Goal: Information Seeking & Learning: Learn about a topic

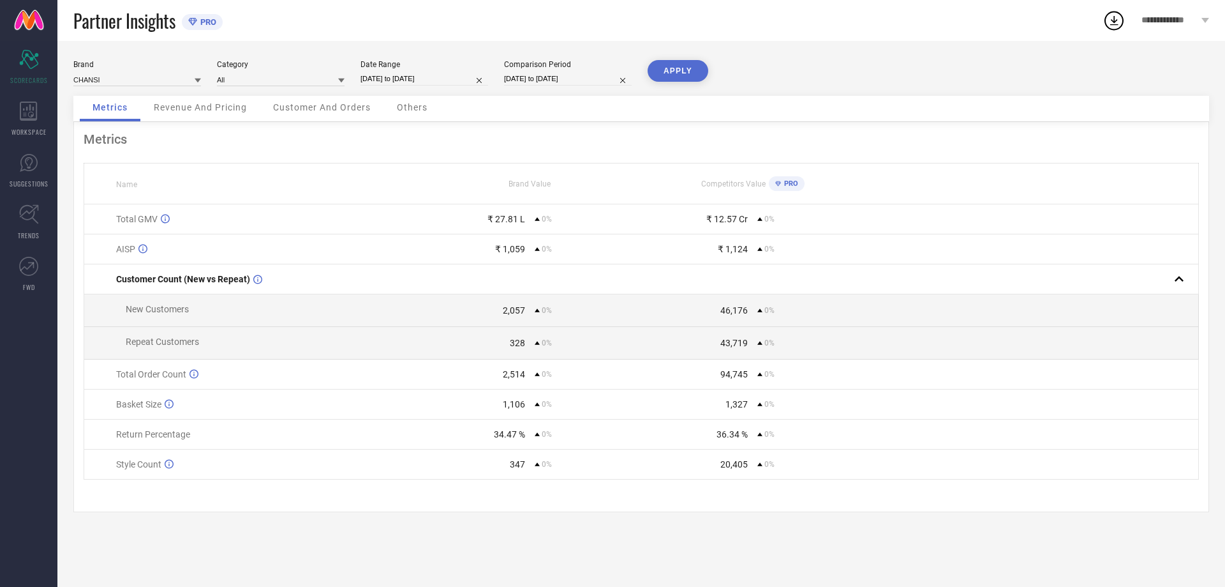
click at [408, 79] on input "[DATE] to [DATE]" at bounding box center [425, 78] width 128 height 13
select select "6"
select select "2025"
select select "7"
select select "2025"
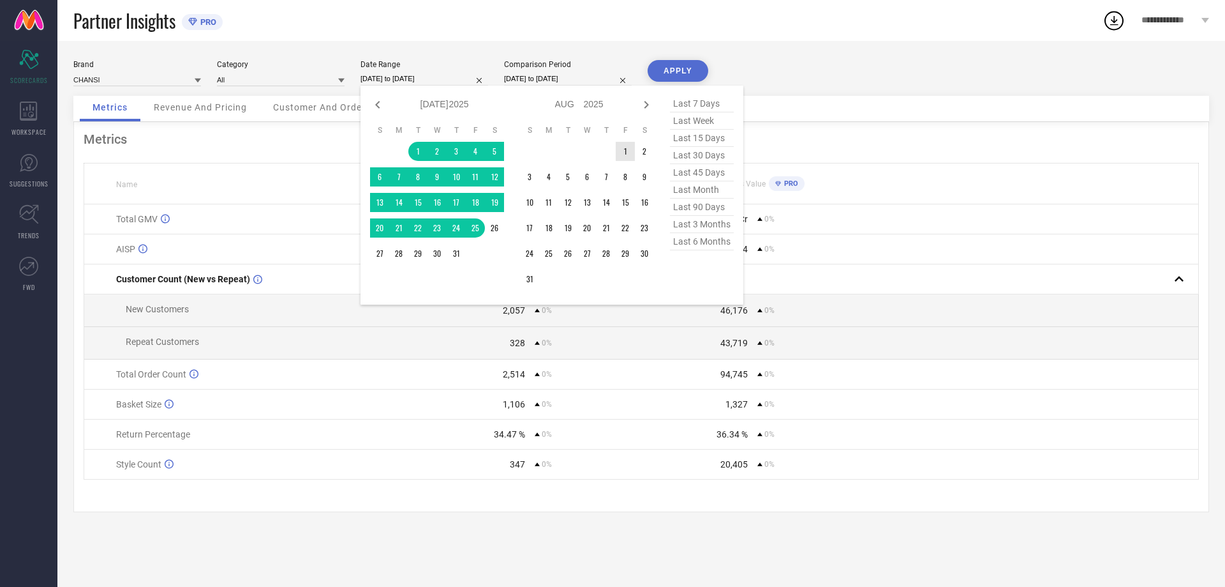
type input "After [DATE]"
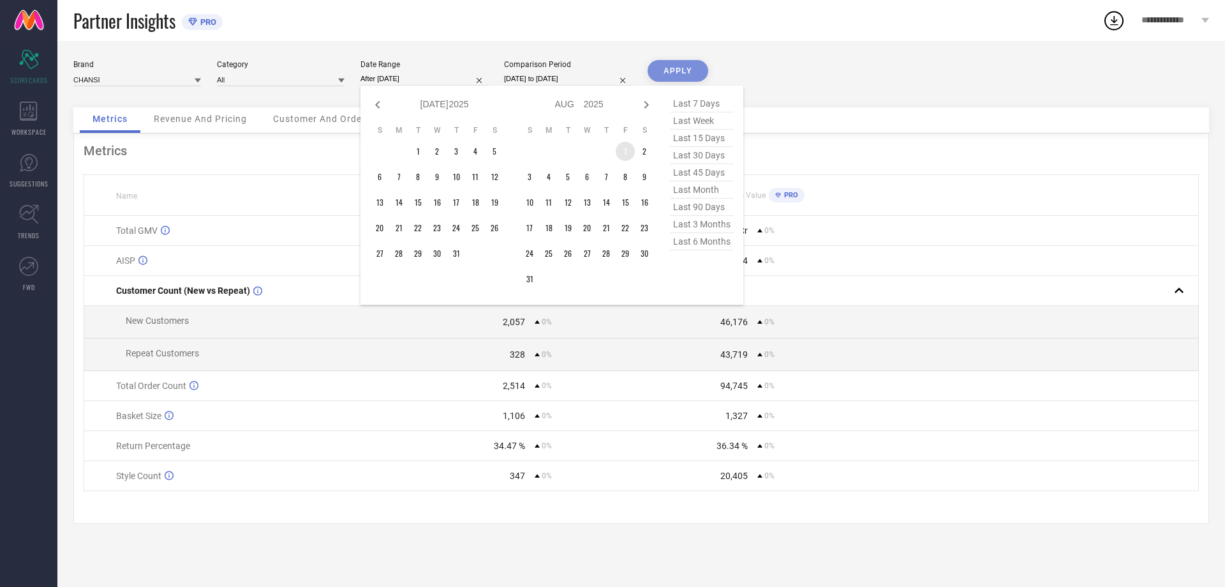
click at [622, 146] on td "1" at bounding box center [625, 151] width 19 height 19
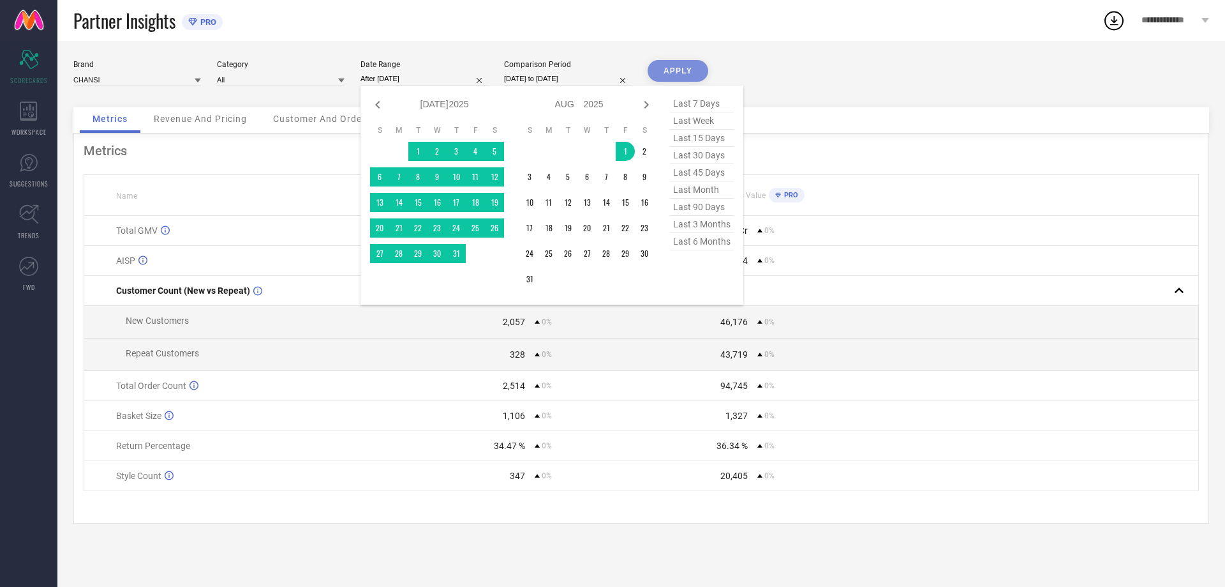
click at [562, 79] on input "[DATE] to [DATE]" at bounding box center [568, 78] width 128 height 13
select select "6"
select select "2025"
select select "7"
select select "2025"
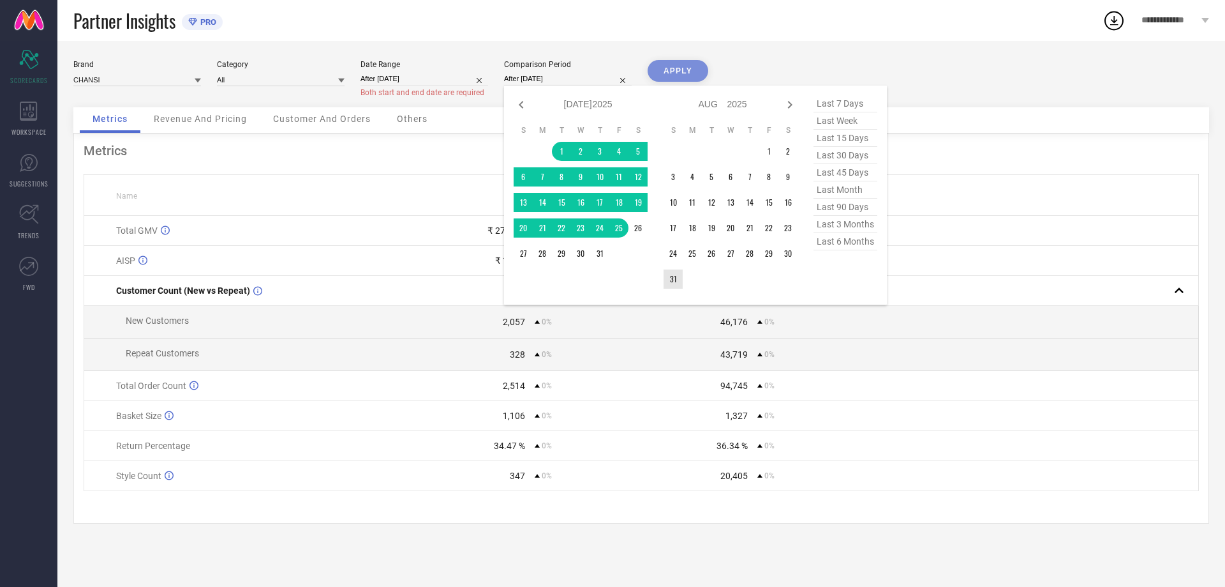
click at [678, 281] on td "31" at bounding box center [673, 278] width 19 height 19
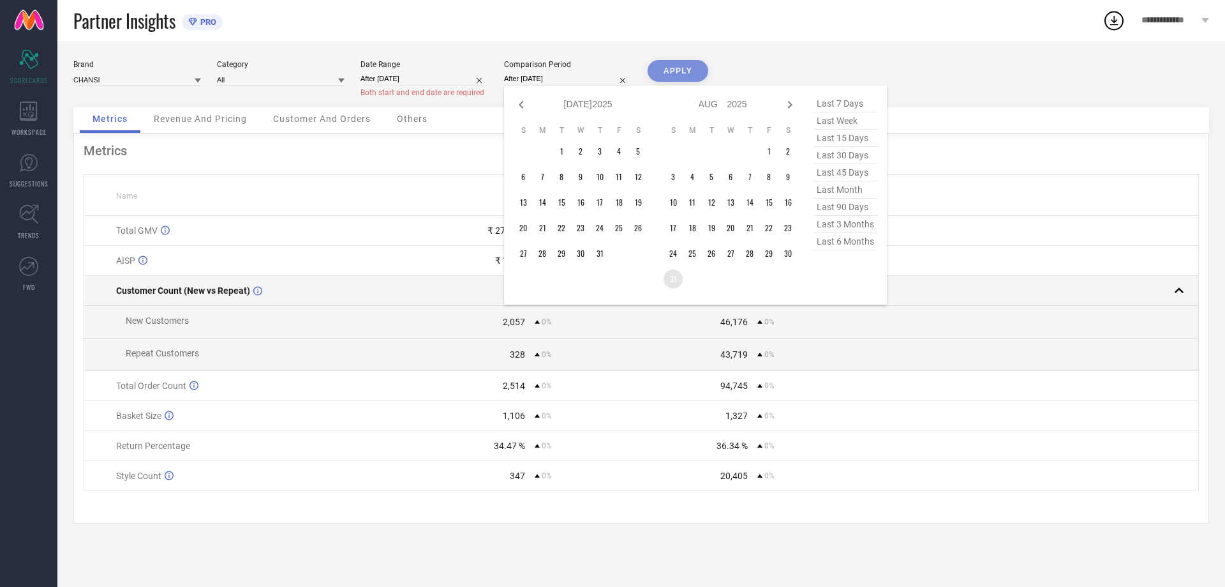
type input "[DATE] to [DATE]"
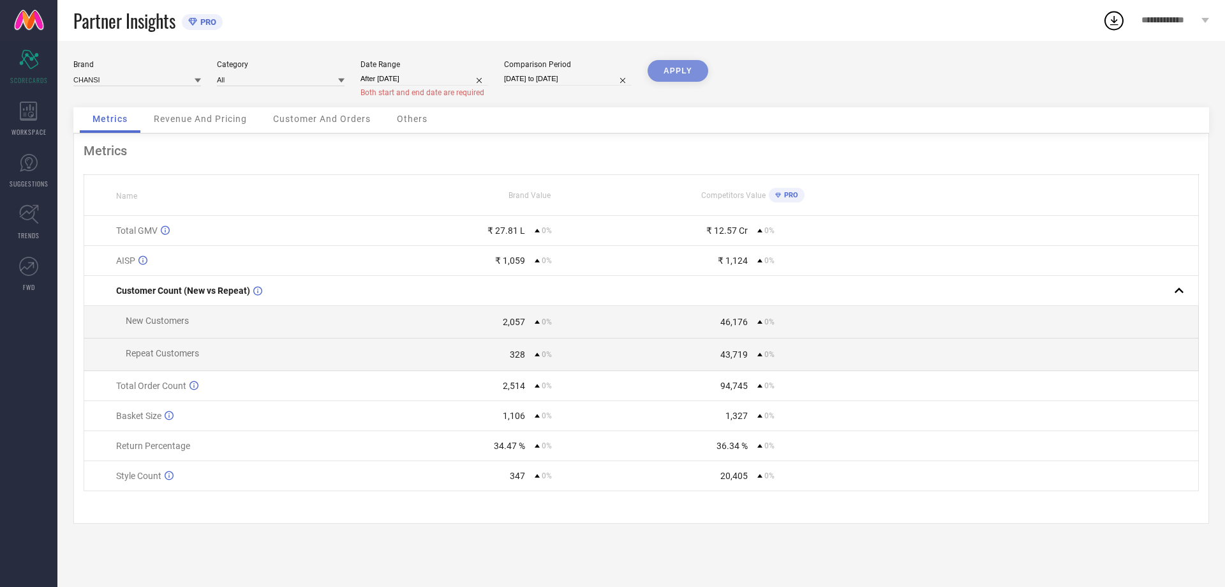
click at [678, 71] on div "APPLY" at bounding box center [678, 83] width 61 height 47
select select "7"
select select "2025"
select select "8"
select select "2025"
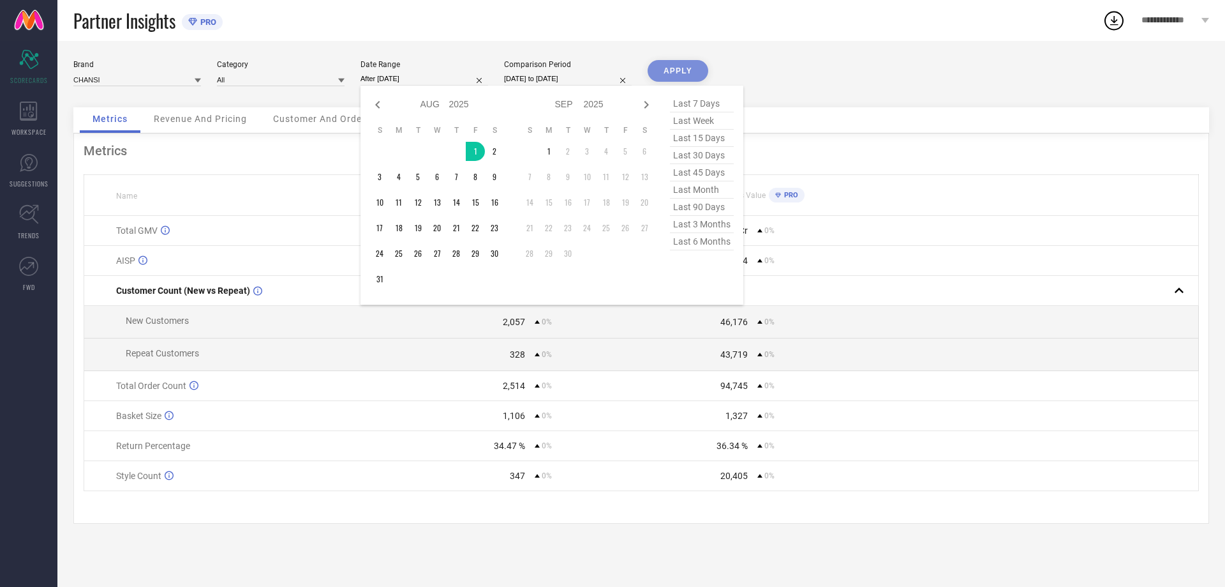
click at [418, 79] on input "After [DATE]" at bounding box center [425, 78] width 128 height 13
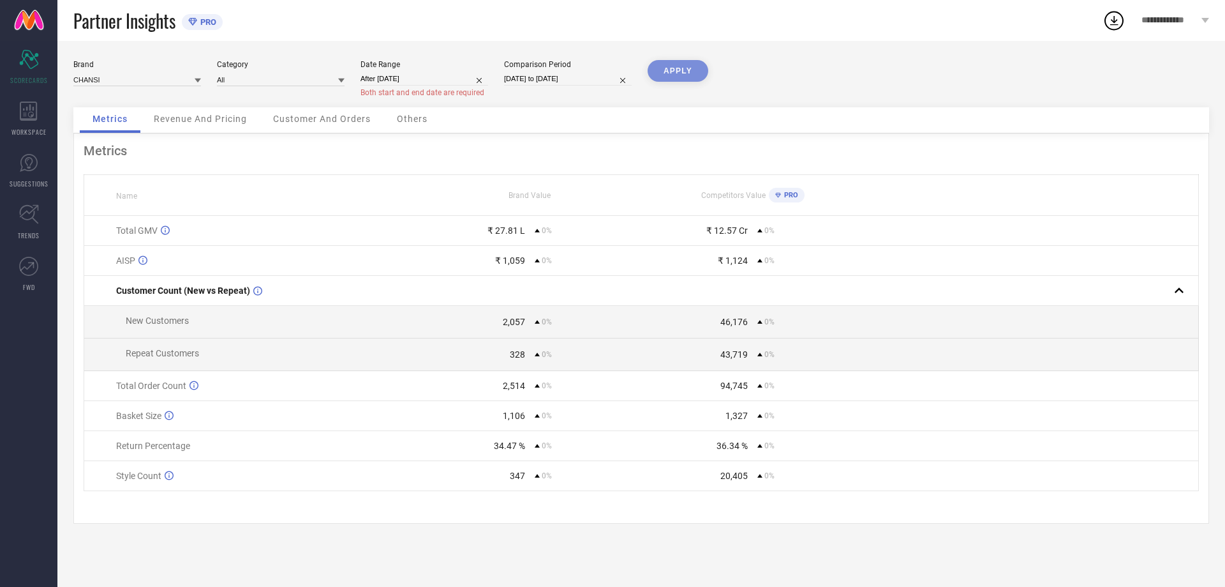
click at [427, 56] on div "Brand CHANSI Category All Date Range After [DATE] Both start and end date are r…" at bounding box center [641, 314] width 1168 height 546
select select "7"
select select "2025"
select select "8"
select select "2025"
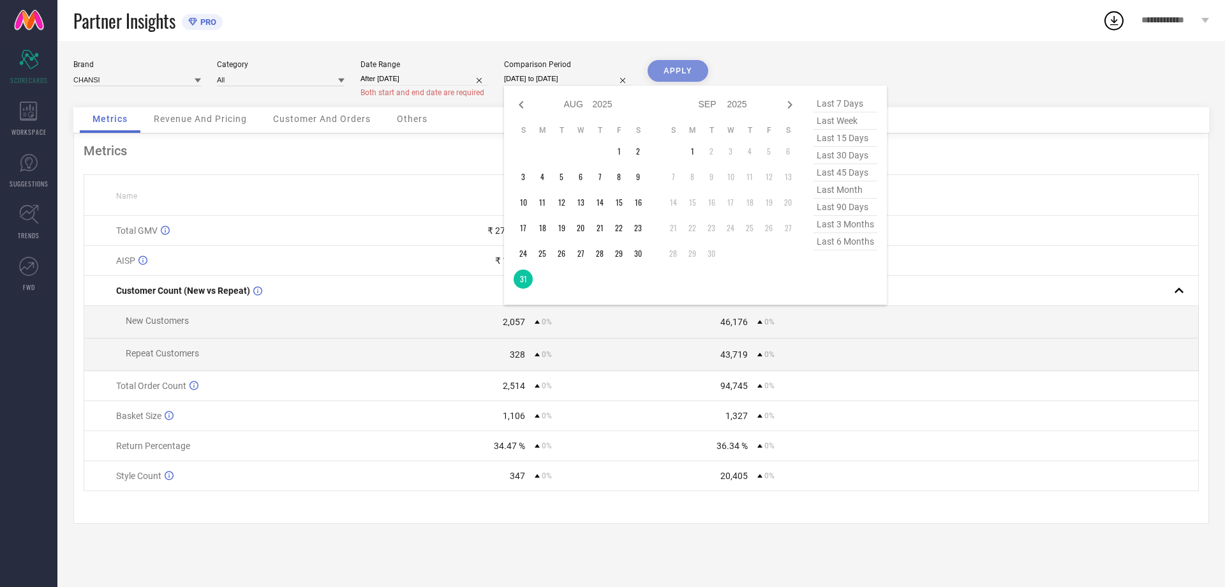
click at [521, 77] on input "[DATE] to [DATE]" at bounding box center [568, 78] width 128 height 13
click at [615, 143] on td "1" at bounding box center [619, 151] width 19 height 19
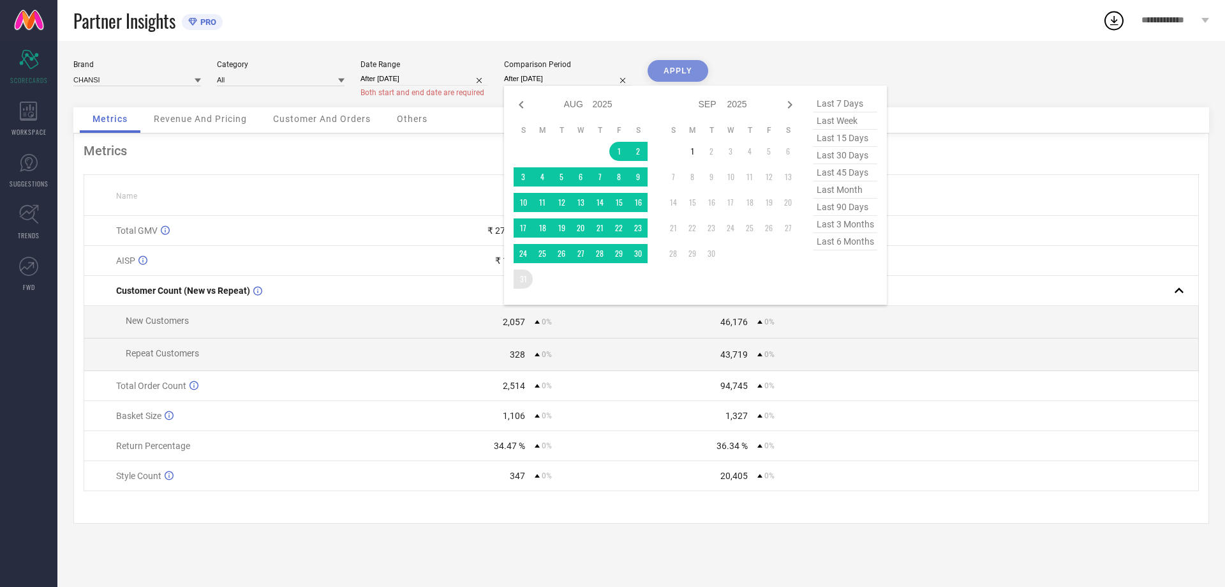
type input "[DATE] to [DATE]"
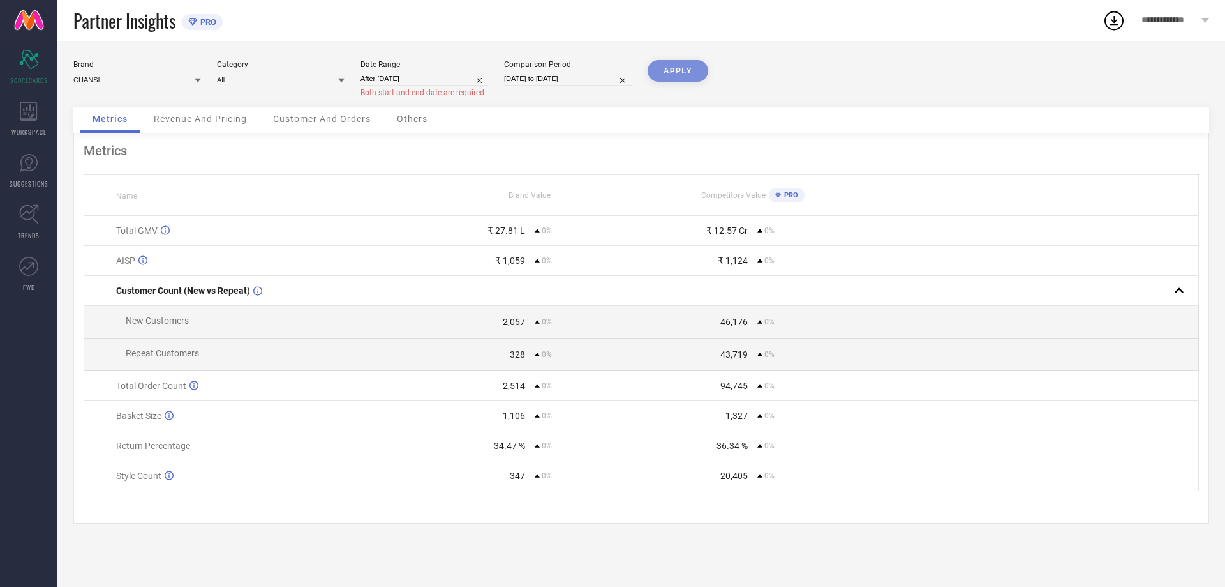
click at [689, 71] on div "APPLY" at bounding box center [678, 83] width 61 height 47
select select "8"
select select "2025"
select select "9"
select select "2025"
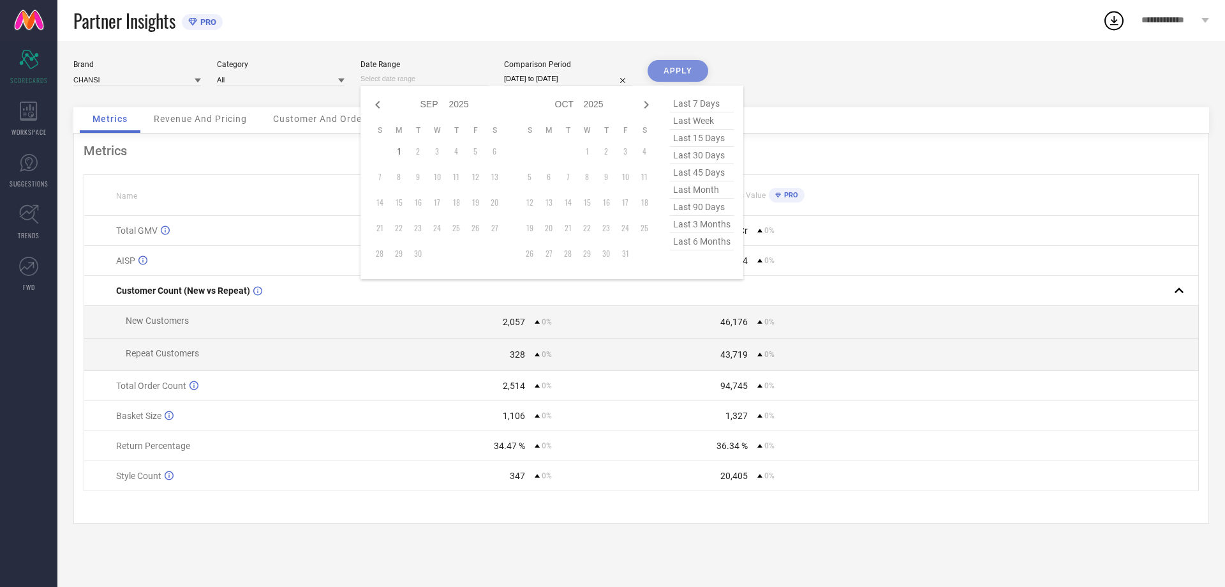
click at [414, 83] on input at bounding box center [425, 78] width 128 height 13
click at [646, 102] on icon at bounding box center [647, 105] width 4 height 8
select select "9"
select select "2025"
select select "10"
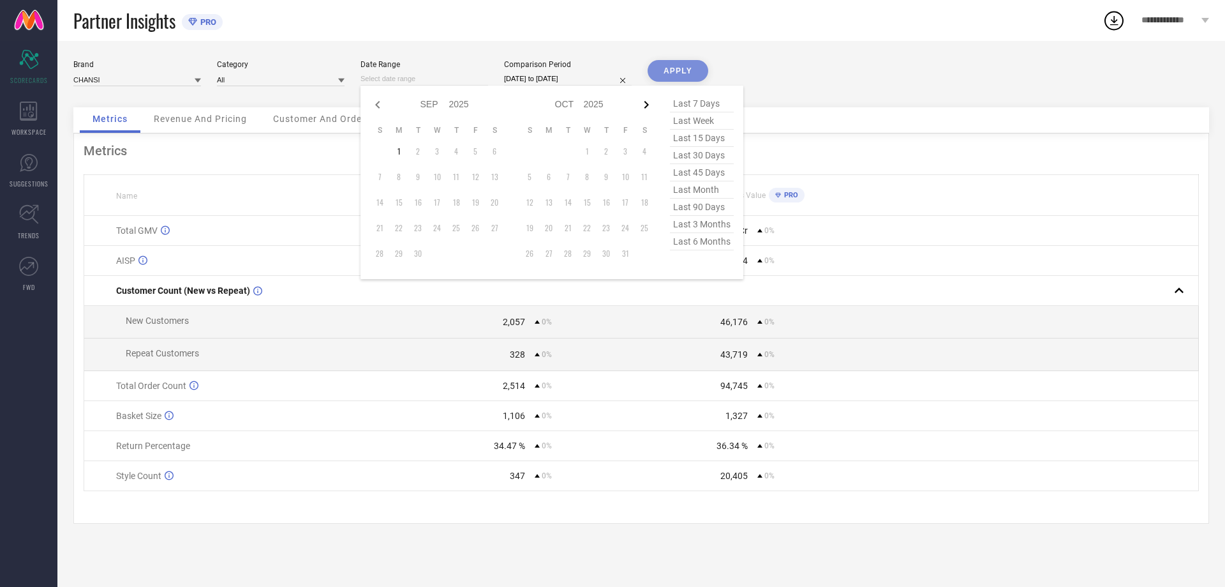
select select "2025"
click at [706, 213] on span "last 90 days" at bounding box center [702, 206] width 64 height 17
type input "[DATE] to [DATE]"
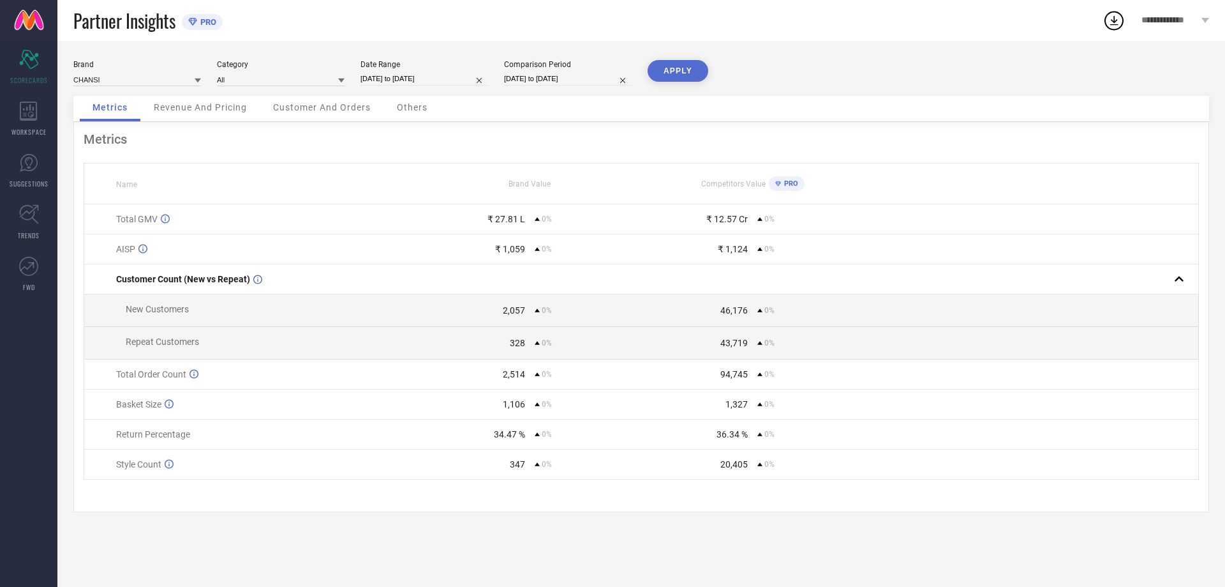
click at [669, 66] on button "APPLY" at bounding box center [678, 71] width 61 height 22
click at [507, 84] on input "[DATE] to [DATE]" at bounding box center [568, 78] width 128 height 13
select select "7"
select select "2025"
select select "8"
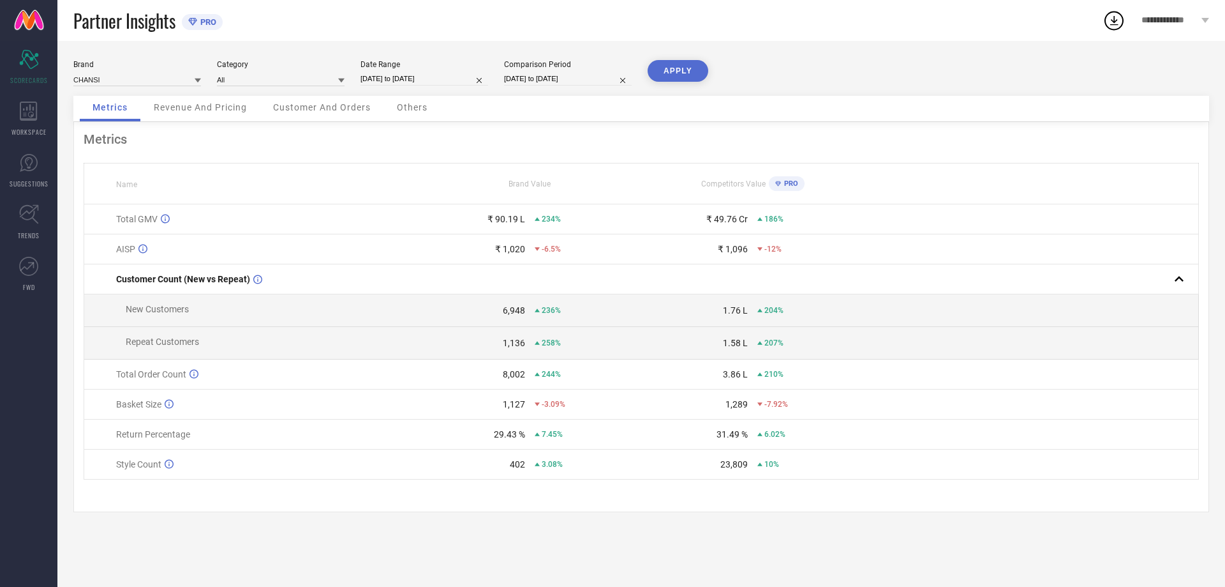
select select "2025"
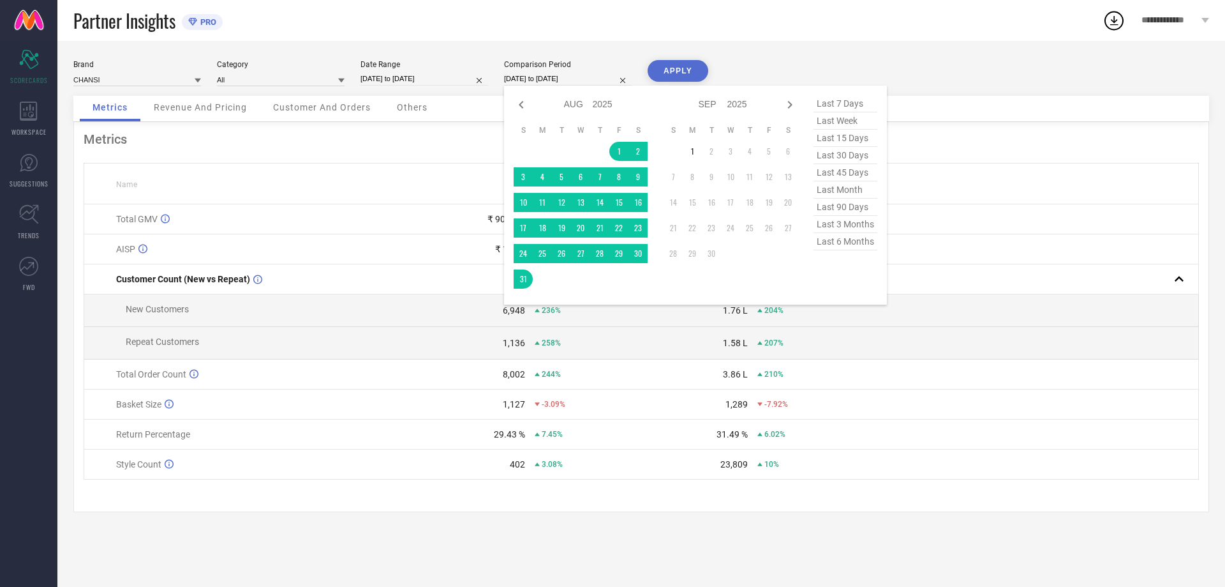
click at [450, 79] on input "[DATE] to [DATE]" at bounding box center [425, 78] width 128 height 13
select select "5"
select select "2025"
select select "6"
select select "2025"
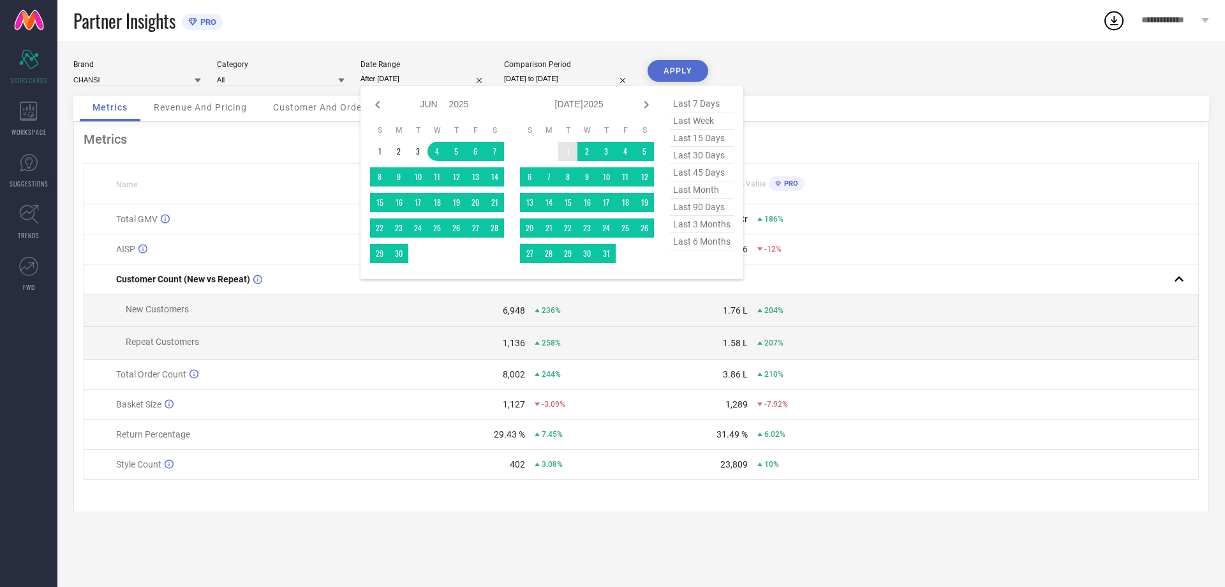
click at [569, 149] on td "1" at bounding box center [567, 151] width 19 height 19
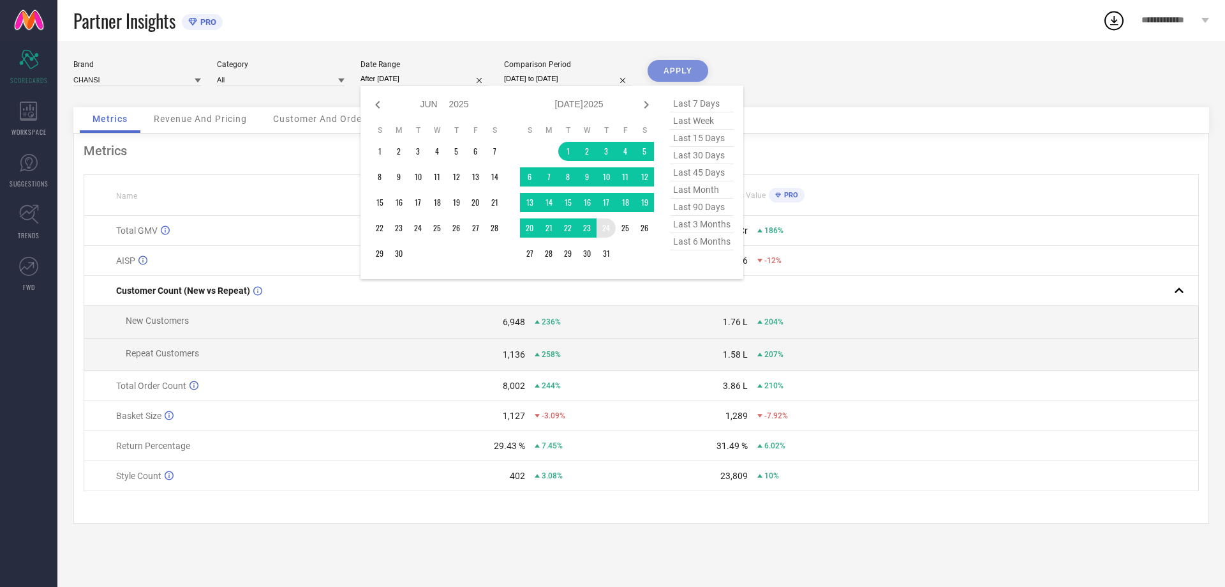
type input "[DATE] to [DATE]"
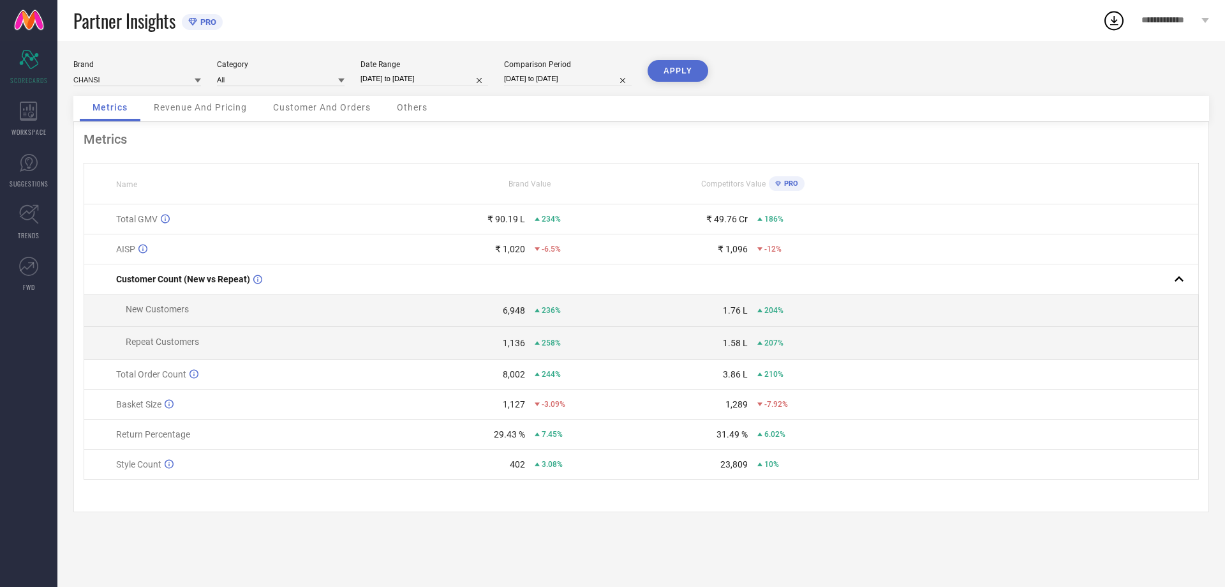
click at [683, 73] on button "APPLY" at bounding box center [678, 71] width 61 height 22
click at [107, 77] on input at bounding box center [137, 79] width 128 height 13
click at [828, 50] on div "Brand CHANSI Category All Date Range [DATE] to [DATE] Comparison Period [DATE] …" at bounding box center [641, 314] width 1168 height 546
click at [198, 107] on span "Revenue And Pricing" at bounding box center [200, 107] width 93 height 10
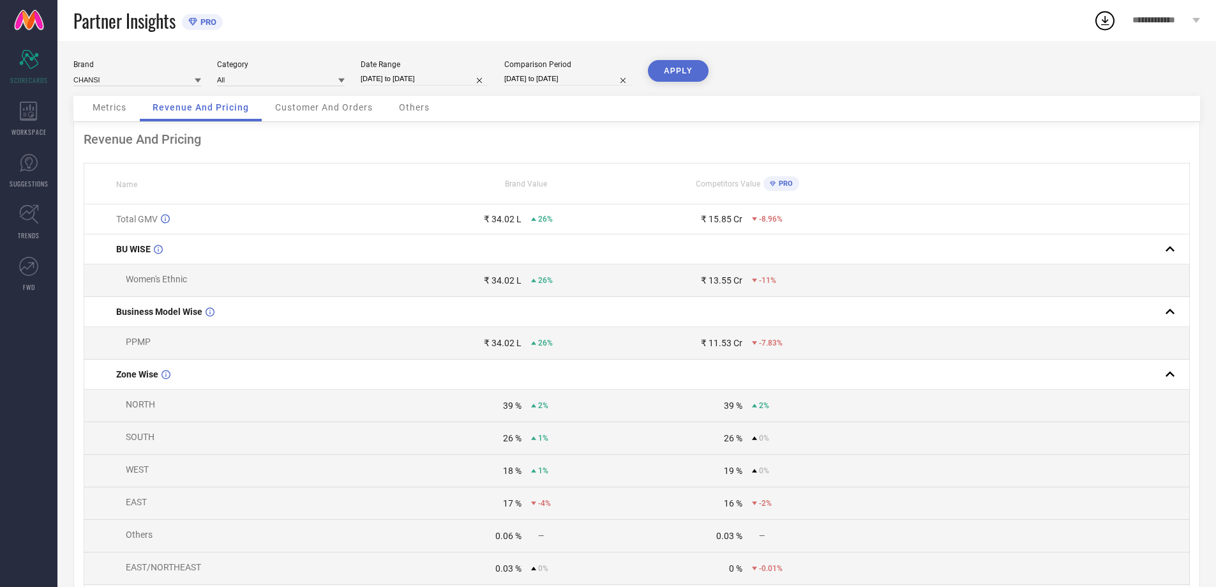
click at [304, 101] on div "Customer And Orders" at bounding box center [323, 109] width 123 height 26
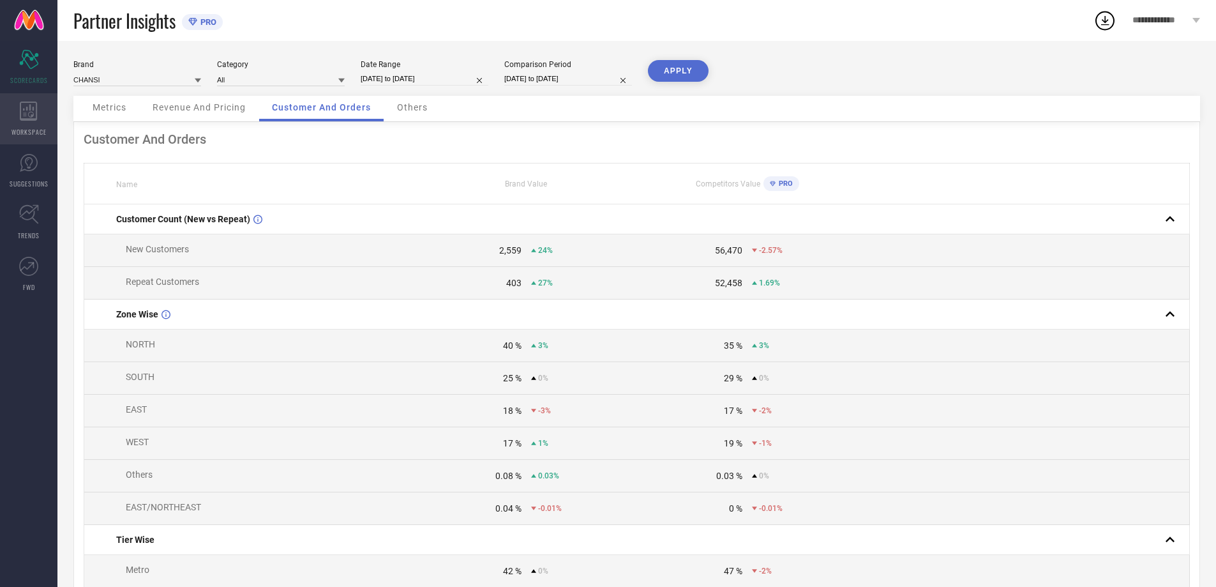
click at [34, 123] on div "WORKSPACE" at bounding box center [28, 118] width 57 height 51
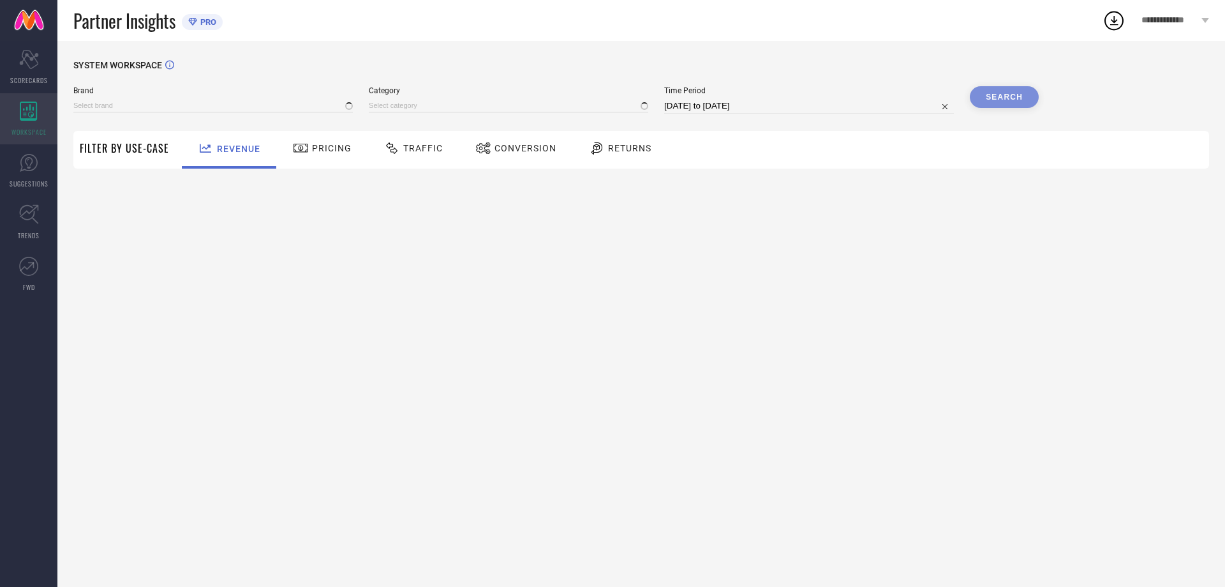
type input "CHANSI"
type input "All"
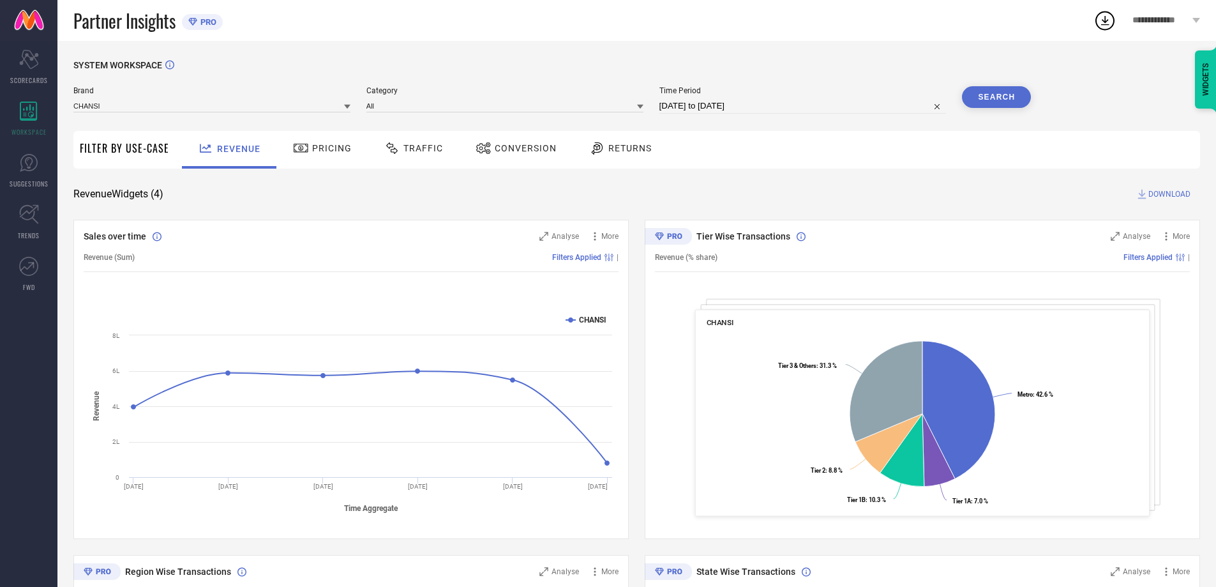
click at [313, 147] on span "Pricing" at bounding box center [332, 148] width 40 height 10
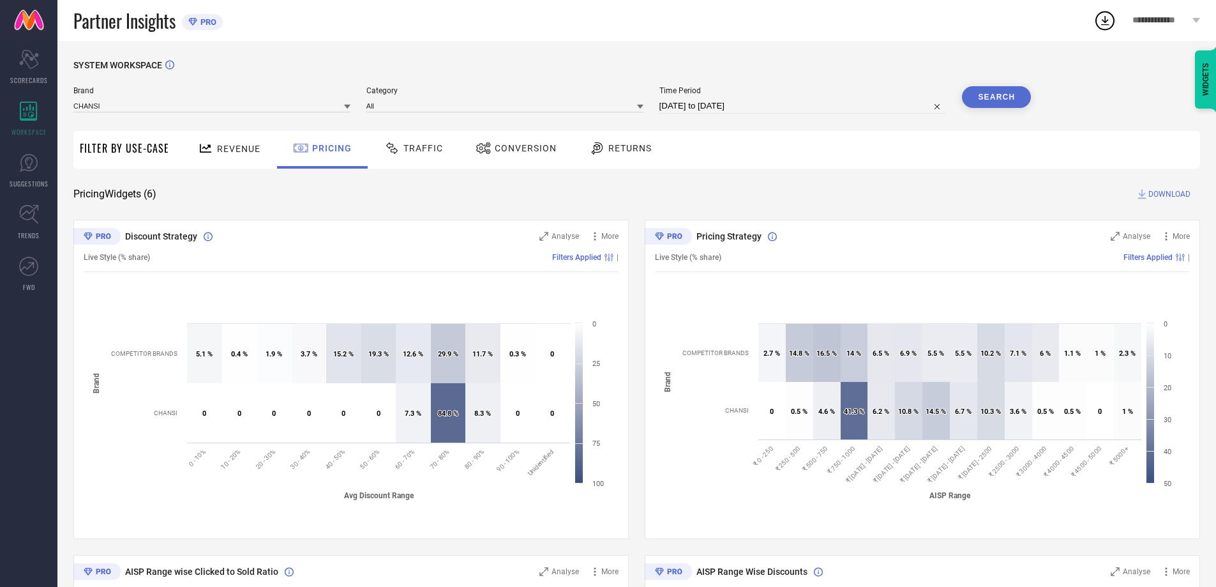
click at [431, 151] on span "Traffic" at bounding box center [423, 148] width 40 height 10
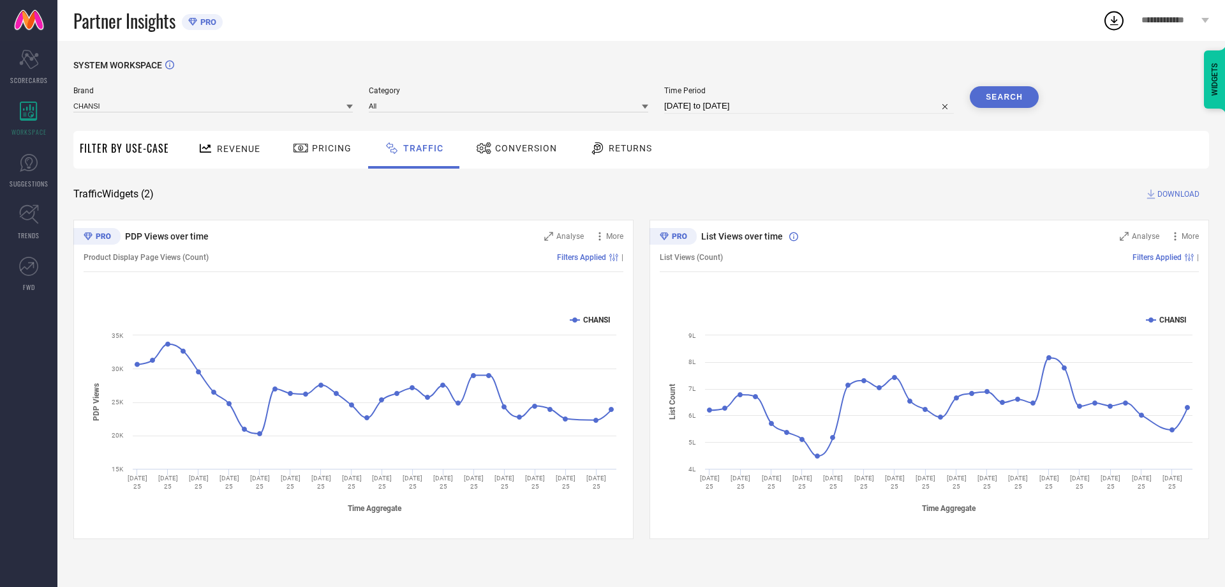
click at [513, 153] on span "Conversion" at bounding box center [526, 148] width 62 height 10
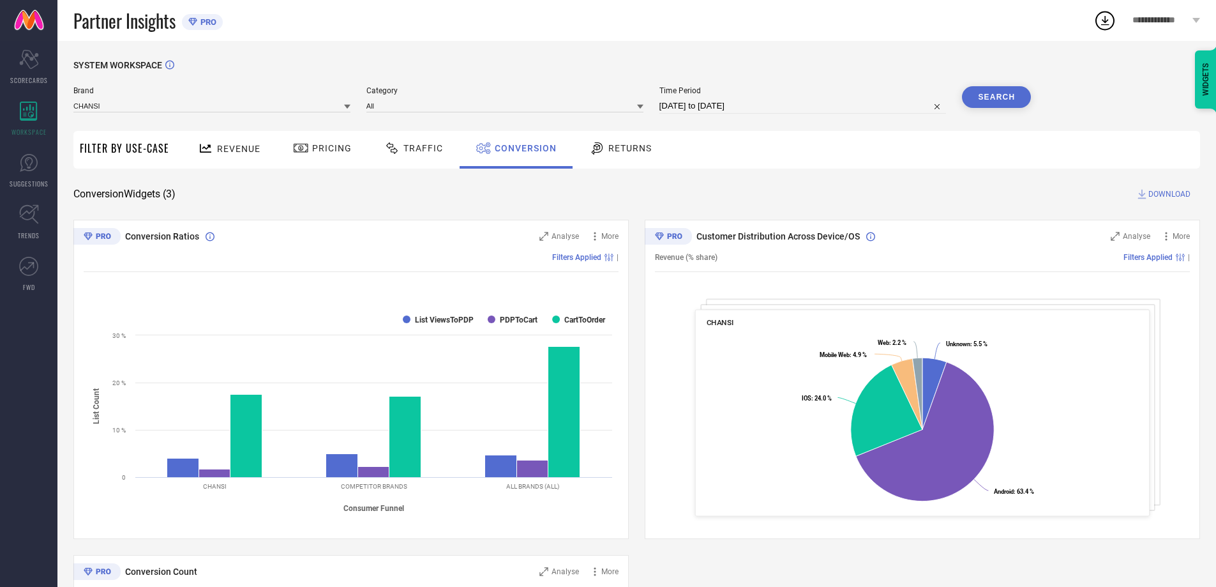
click at [627, 141] on div "Returns" at bounding box center [620, 148] width 69 height 22
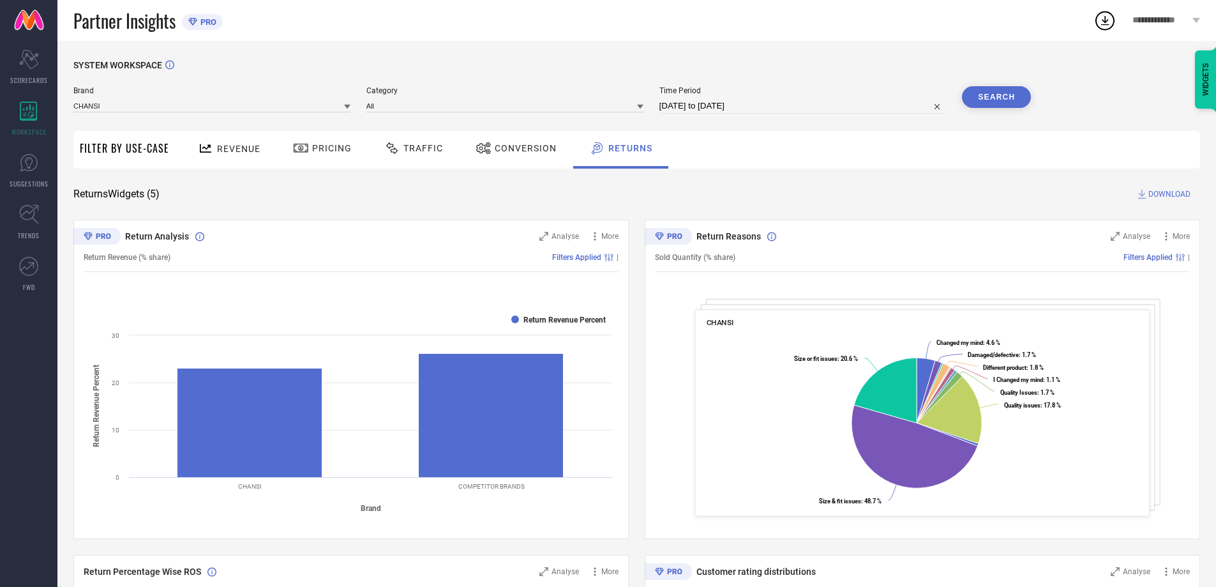
click at [244, 147] on span "Revenue" at bounding box center [238, 149] width 43 height 10
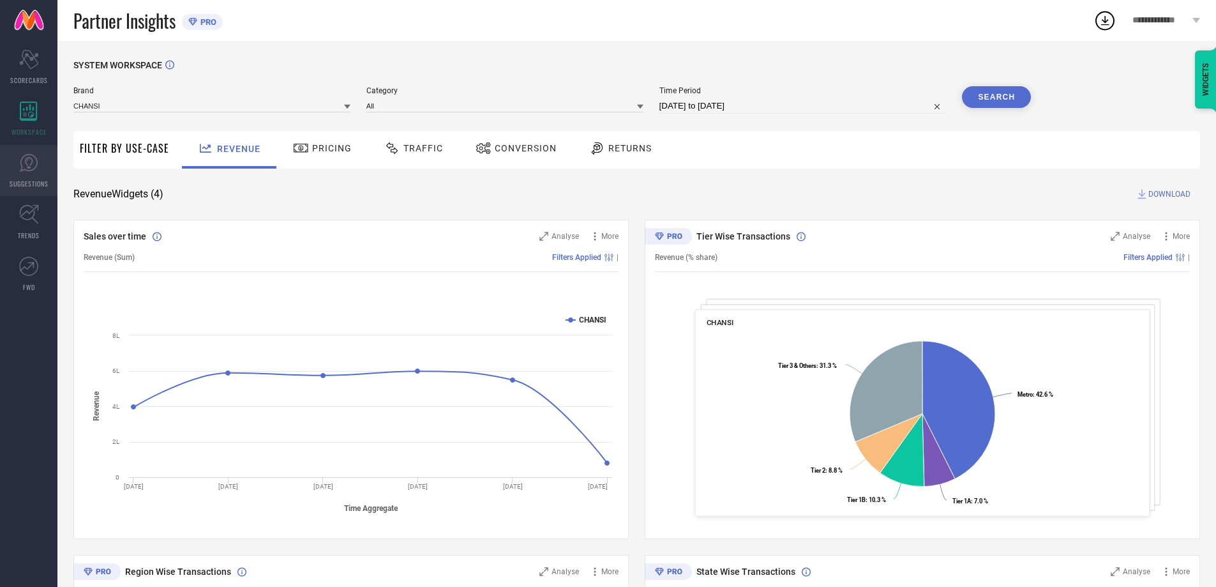
click at [42, 167] on link "SUGGESTIONS" at bounding box center [28, 170] width 57 height 51
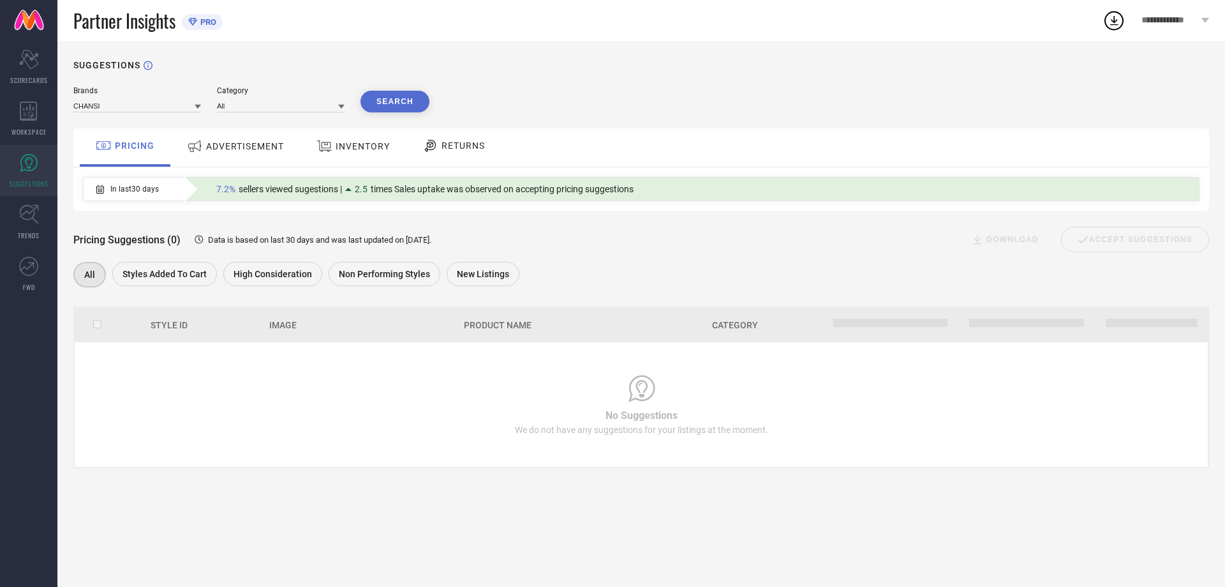
click at [230, 153] on div "ADVERTISEMENT" at bounding box center [235, 146] width 103 height 23
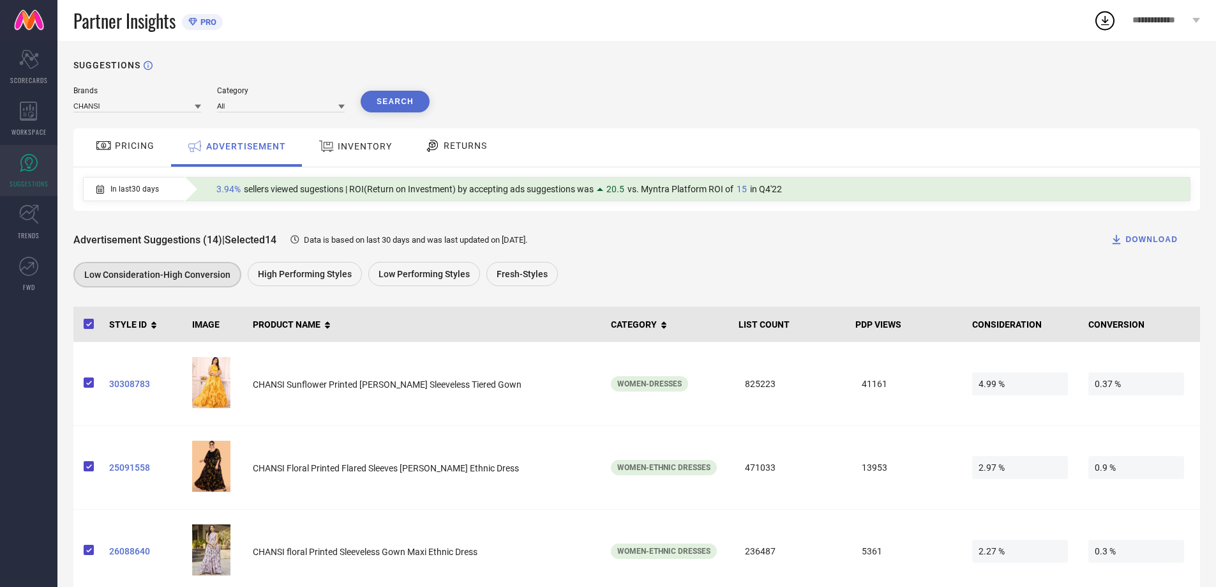
click at [125, 151] on span "PRICING" at bounding box center [135, 145] width 40 height 10
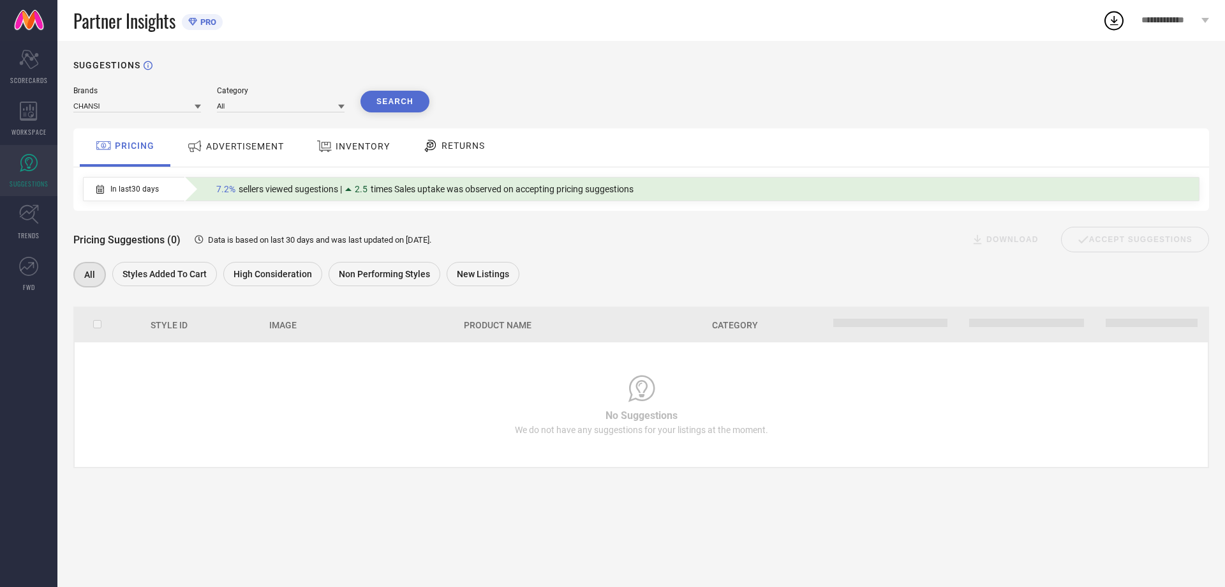
click at [341, 144] on span "INVENTORY" at bounding box center [363, 146] width 54 height 10
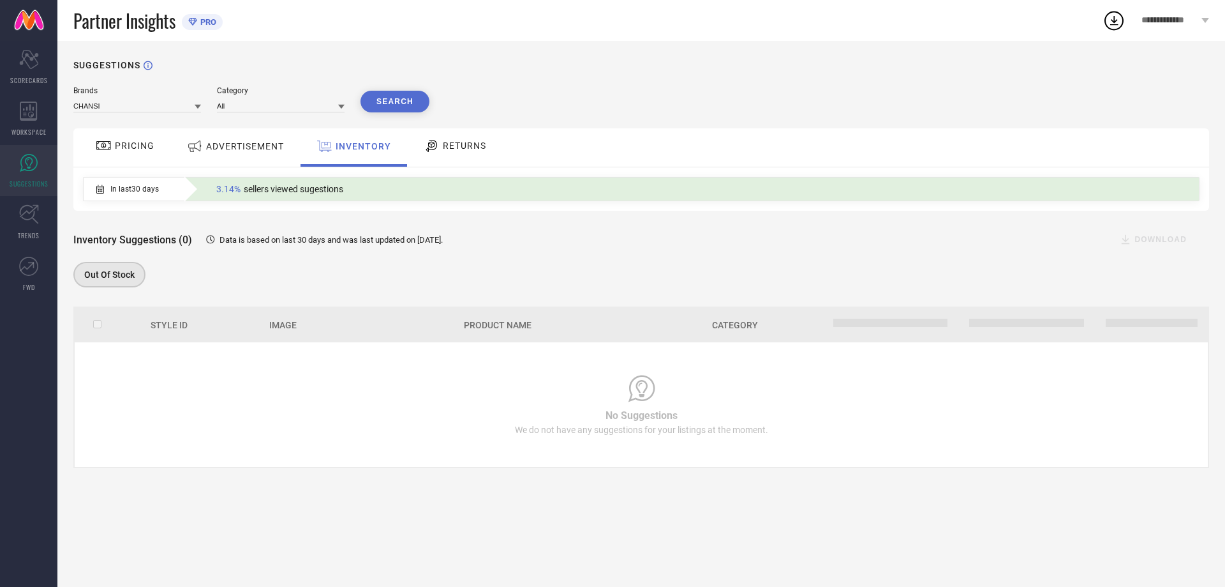
click at [237, 146] on span "ADVERTISEMENT" at bounding box center [245, 146] width 78 height 10
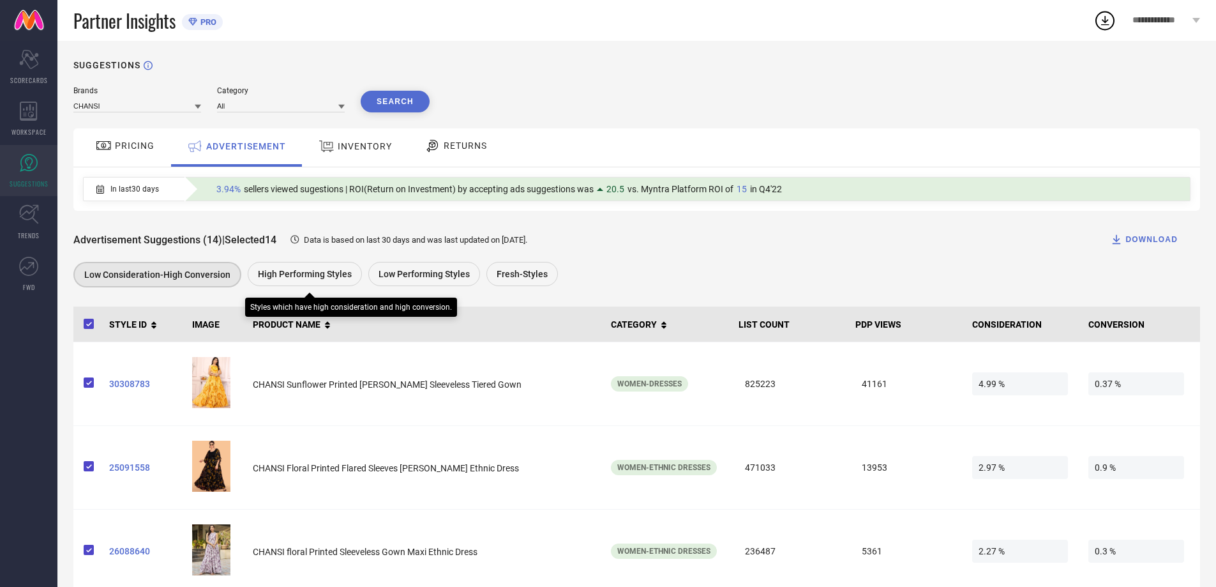
click at [297, 276] on span "High Performing Styles" at bounding box center [305, 274] width 94 height 10
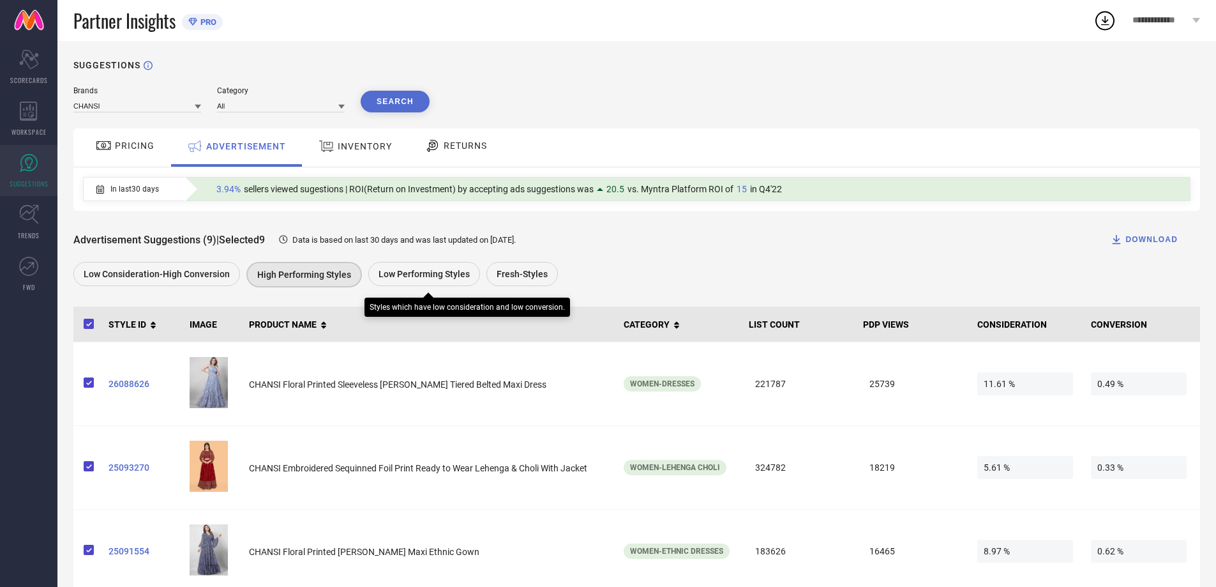
click at [432, 276] on span "Low Performing Styles" at bounding box center [423, 274] width 91 height 10
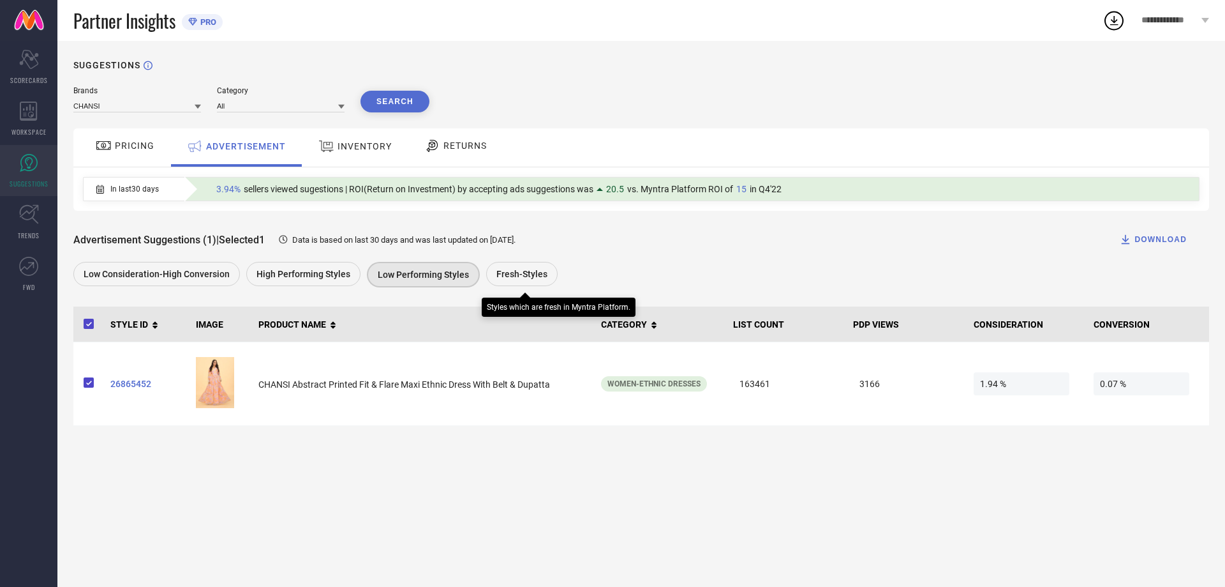
click at [533, 269] on div "Fresh-Styles" at bounding box center [521, 274] width 71 height 24
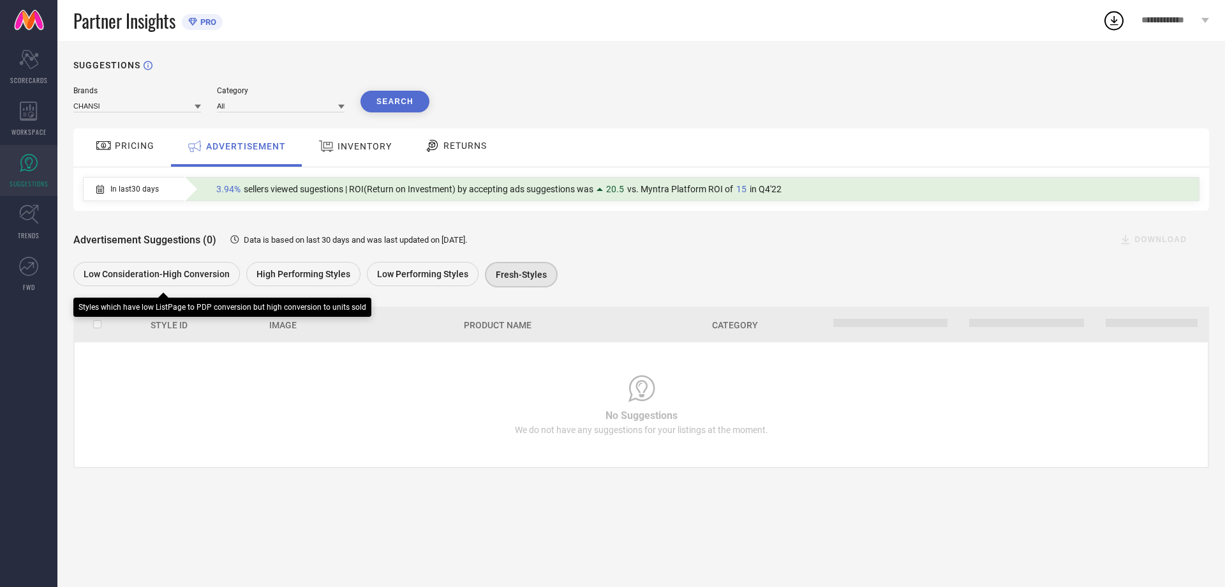
click at [179, 273] on span "Low Consideration-High Conversion" at bounding box center [157, 274] width 146 height 10
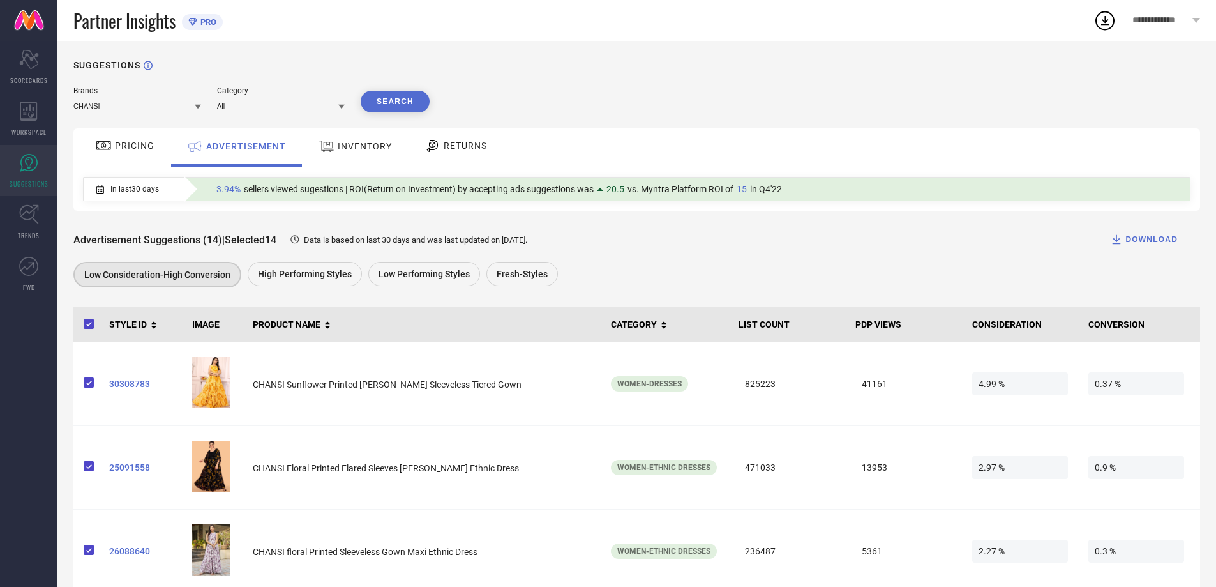
click at [1151, 243] on div "DOWNLOAD" at bounding box center [1144, 239] width 68 height 13
click at [1102, 20] on icon at bounding box center [1105, 21] width 8 height 10
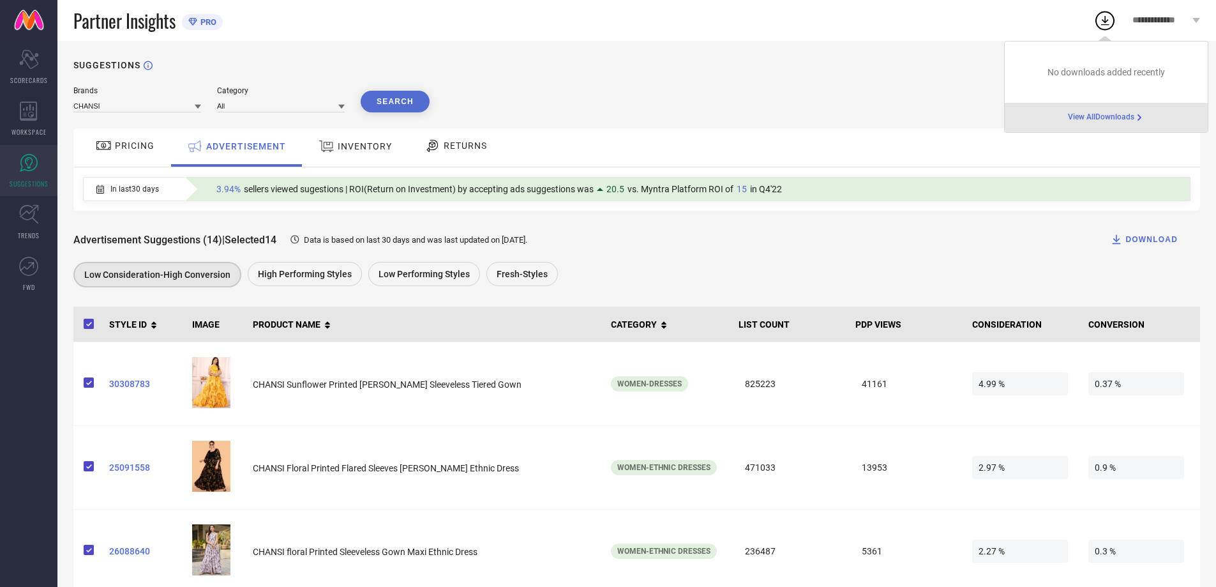
click at [1107, 118] on div "No downloads added recently View All Downloads" at bounding box center [1106, 87] width 204 height 92
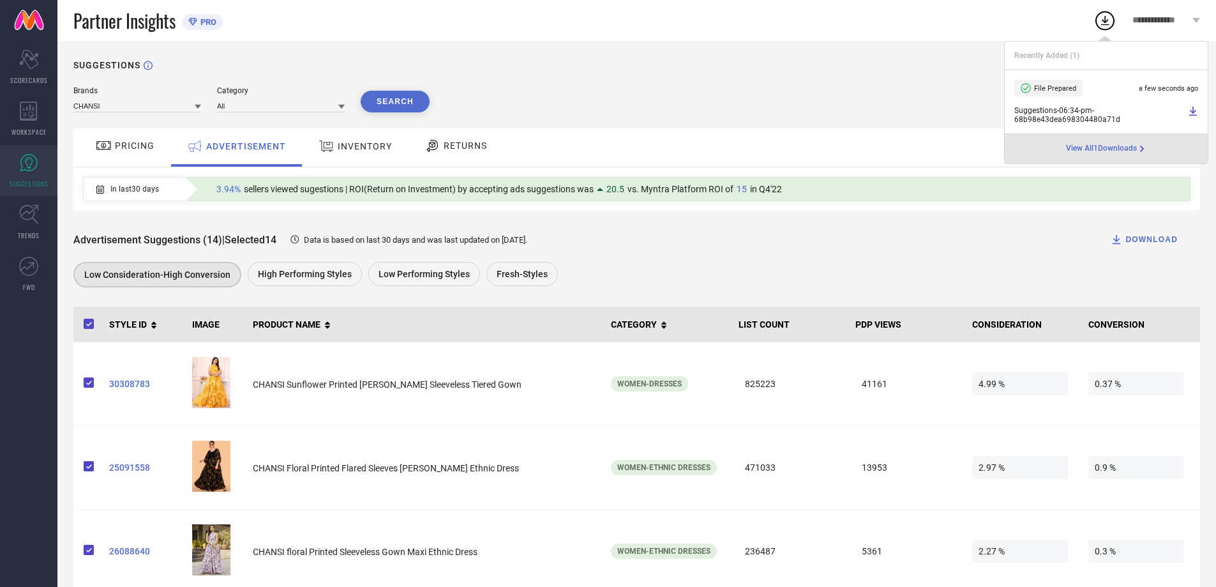
scroll to position [511, 0]
